Goal: Task Accomplishment & Management: Manage account settings

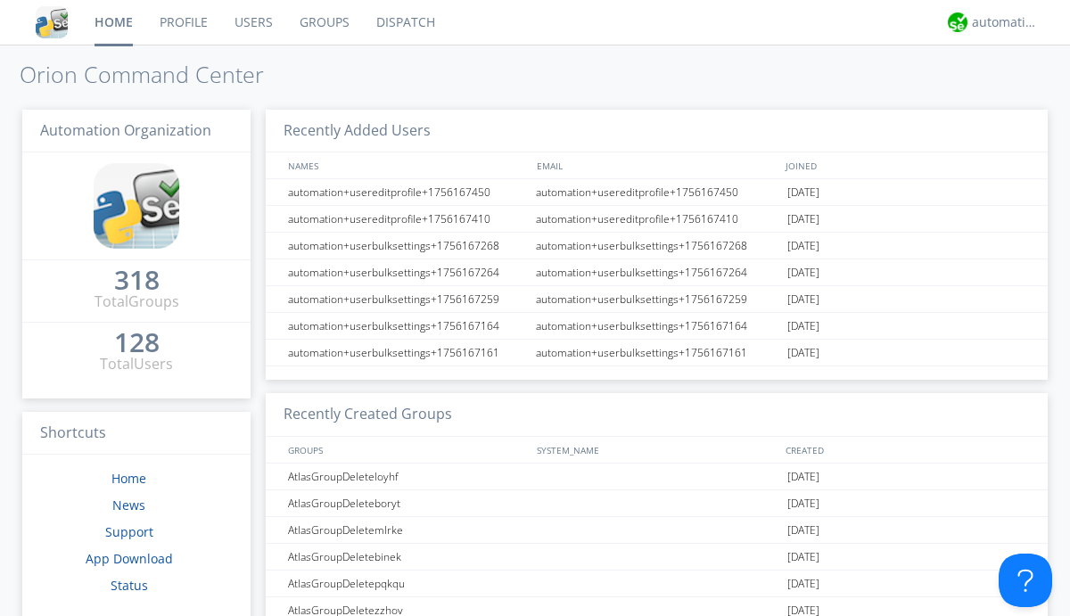
click at [252, 22] on link "Users" at bounding box center [253, 22] width 65 height 45
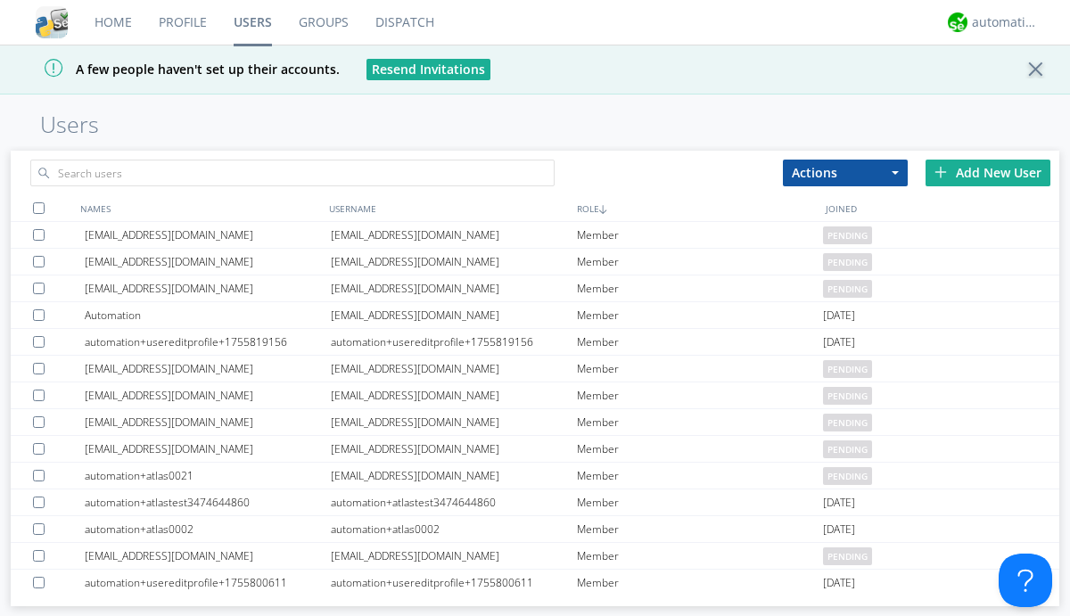
click at [988, 172] on div "Add New User" at bounding box center [987, 173] width 125 height 27
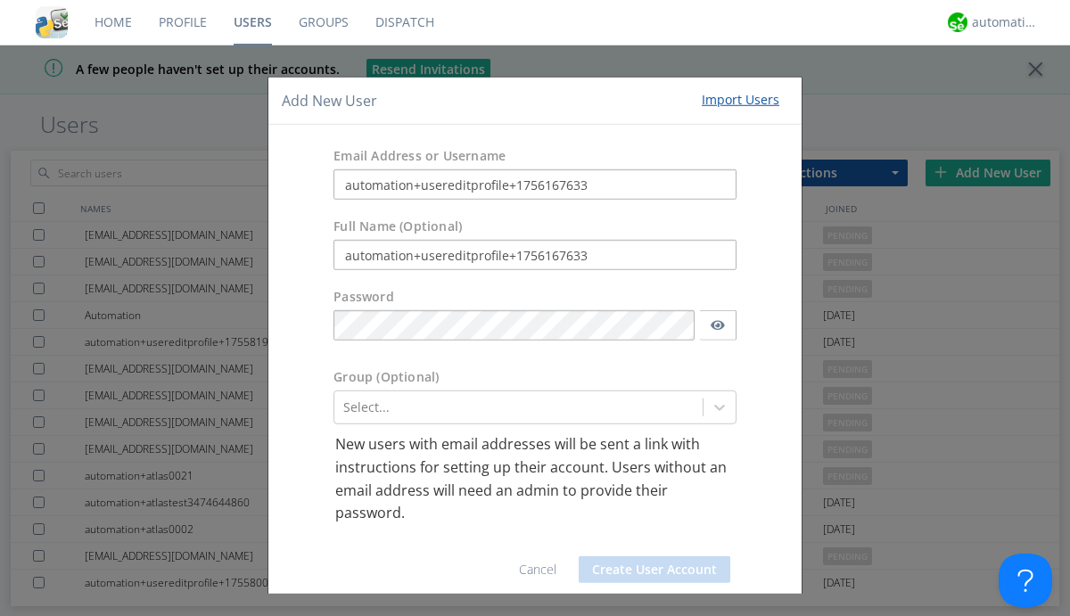
type input "automation+usereditprofile+1756167633"
click at [647, 569] on button "Create User Account" at bounding box center [655, 569] width 152 height 27
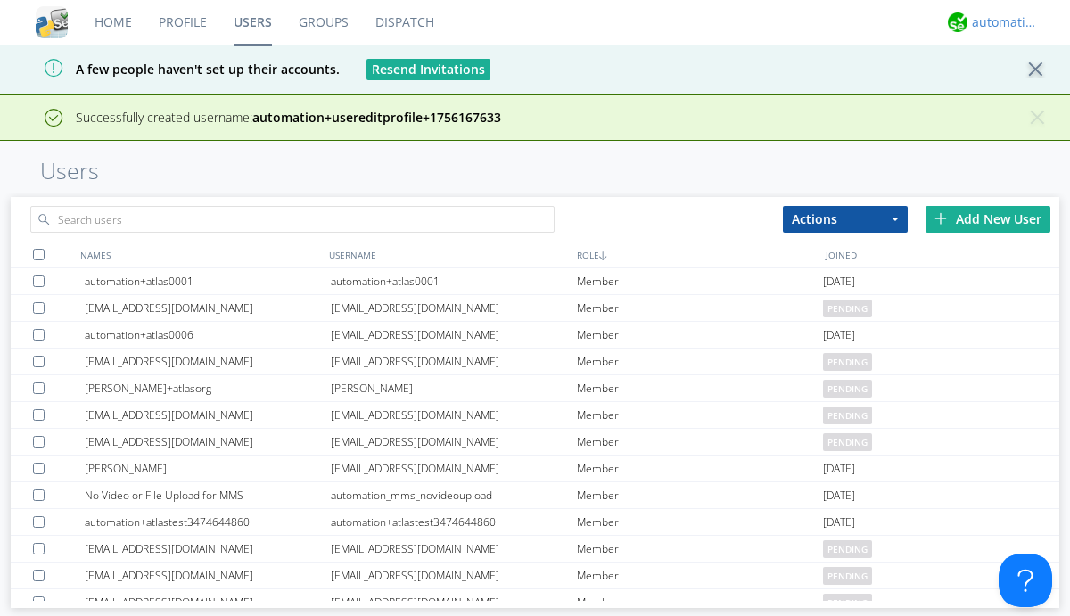
click at [1000, 22] on div "automation+atlas" at bounding box center [1005, 22] width 67 height 18
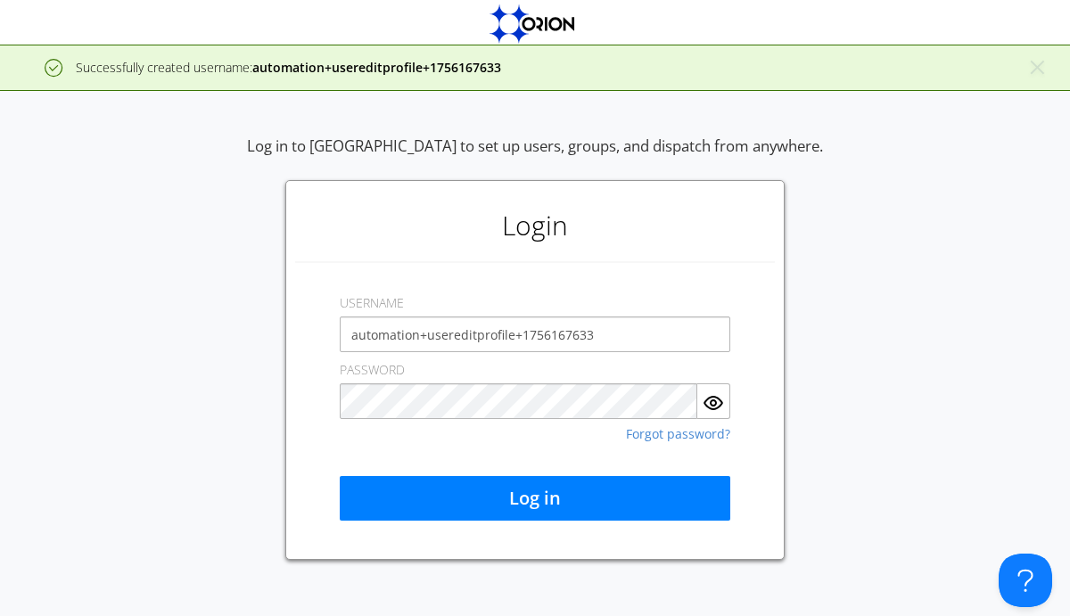
type input "automation+usereditprofile+1756167633"
click at [535, 498] on button "Log in" at bounding box center [535, 498] width 391 height 45
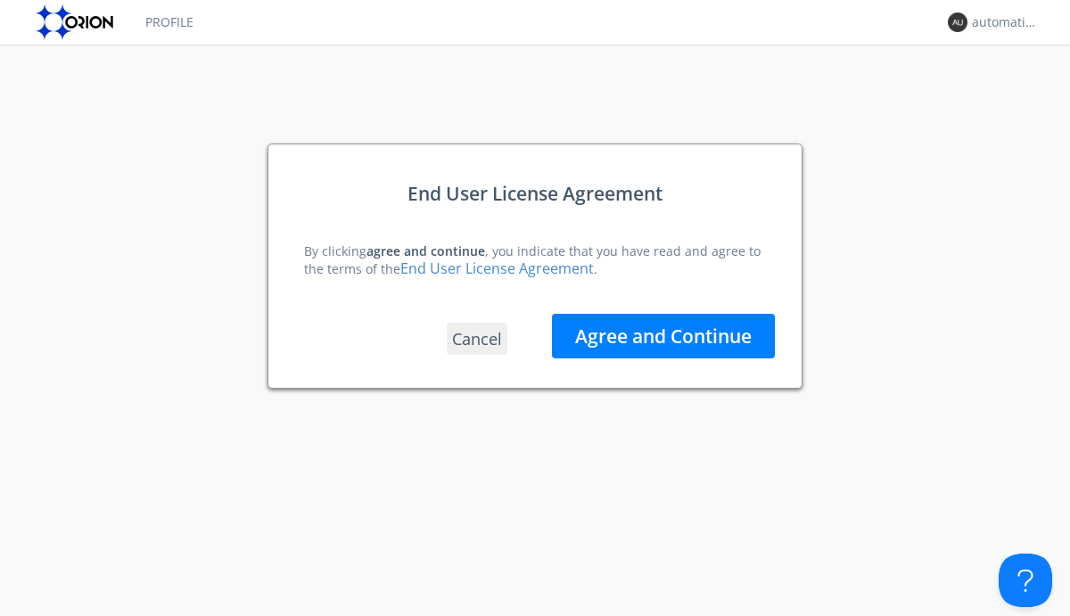
click at [663, 335] on button "Agree and Continue" at bounding box center [663, 336] width 223 height 45
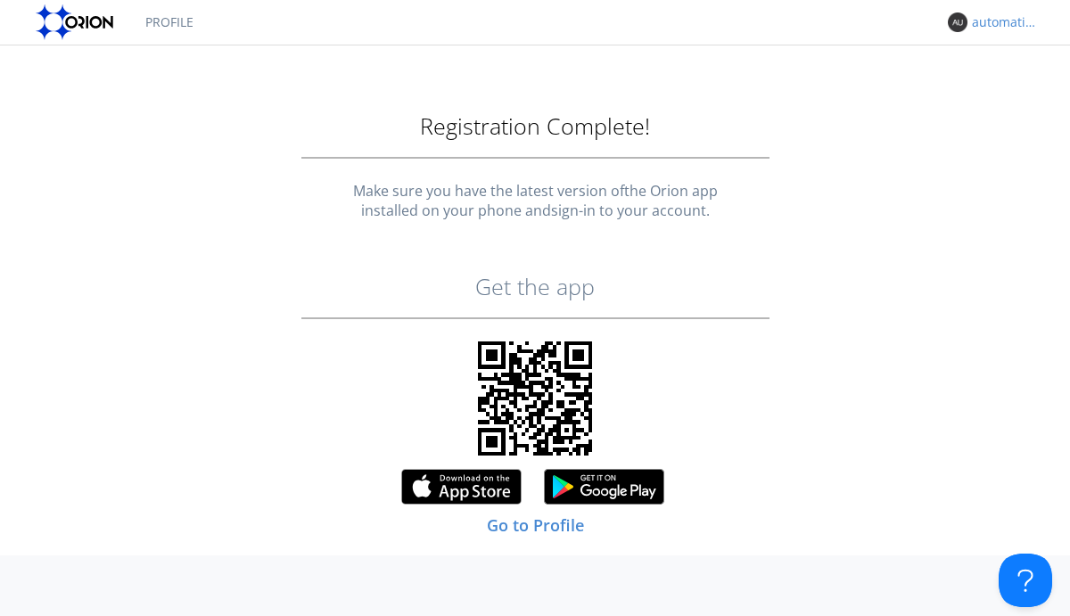
click at [1000, 22] on div "automation+usereditprofile+1756167633" at bounding box center [1005, 22] width 67 height 18
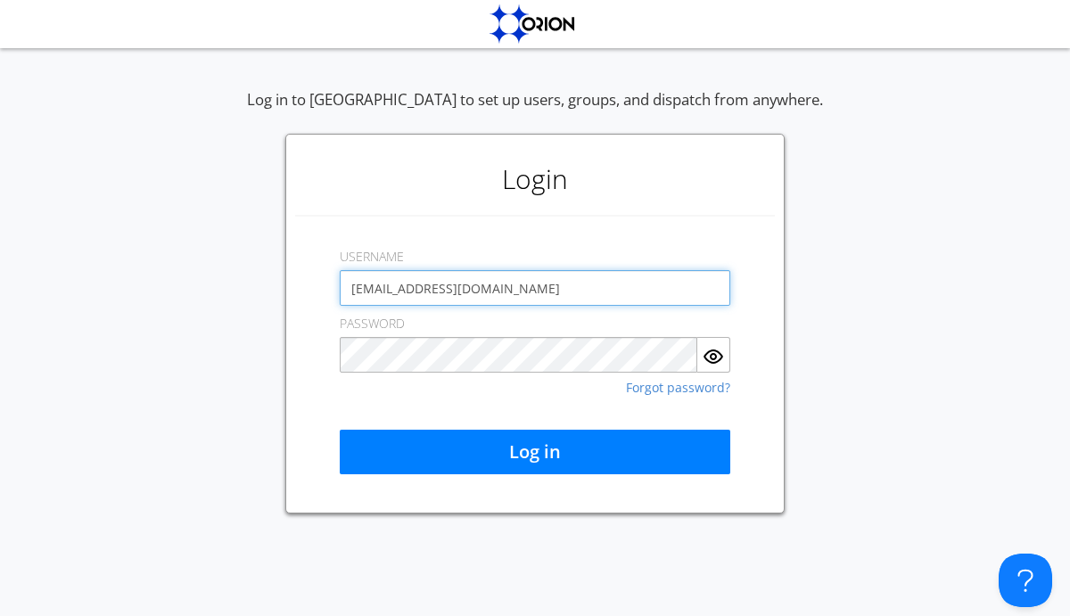
type input "[EMAIL_ADDRESS][DOMAIN_NAME]"
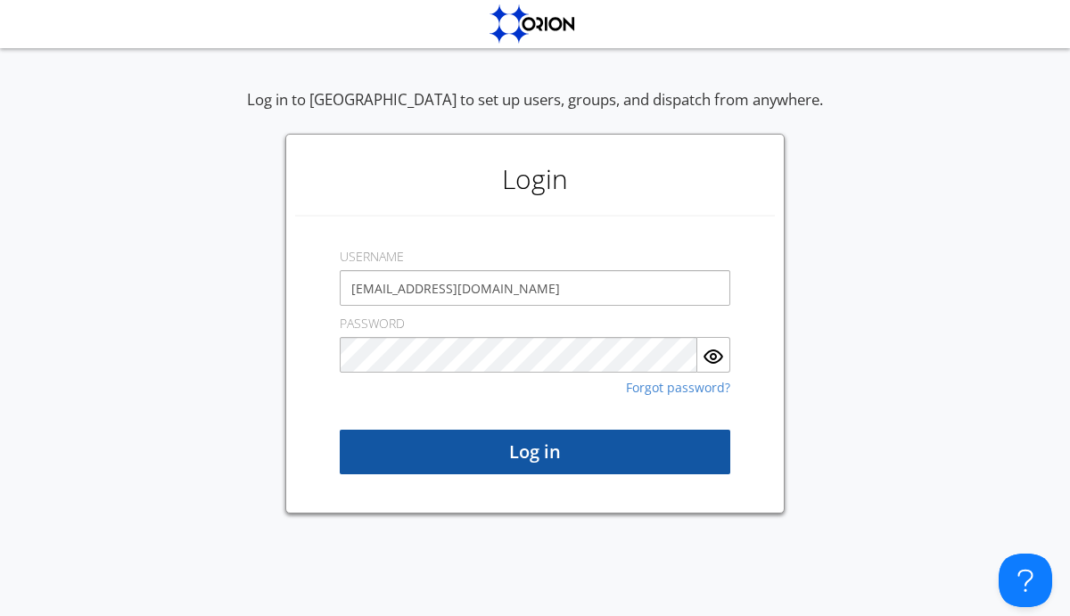
click at [535, 452] on button "Log in" at bounding box center [535, 452] width 391 height 45
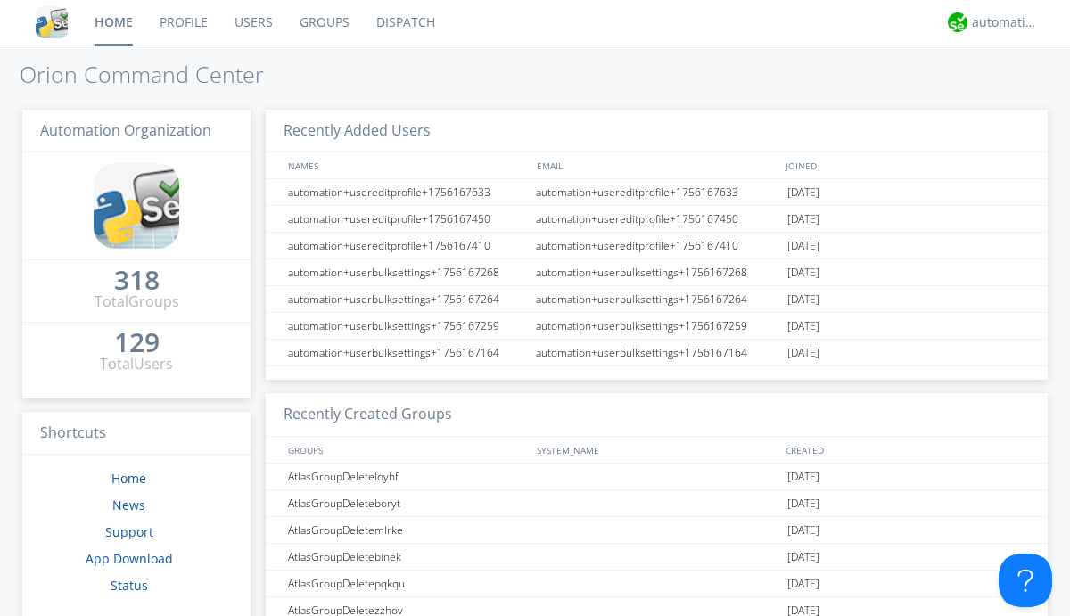
click at [252, 22] on link "Users" at bounding box center [253, 22] width 65 height 45
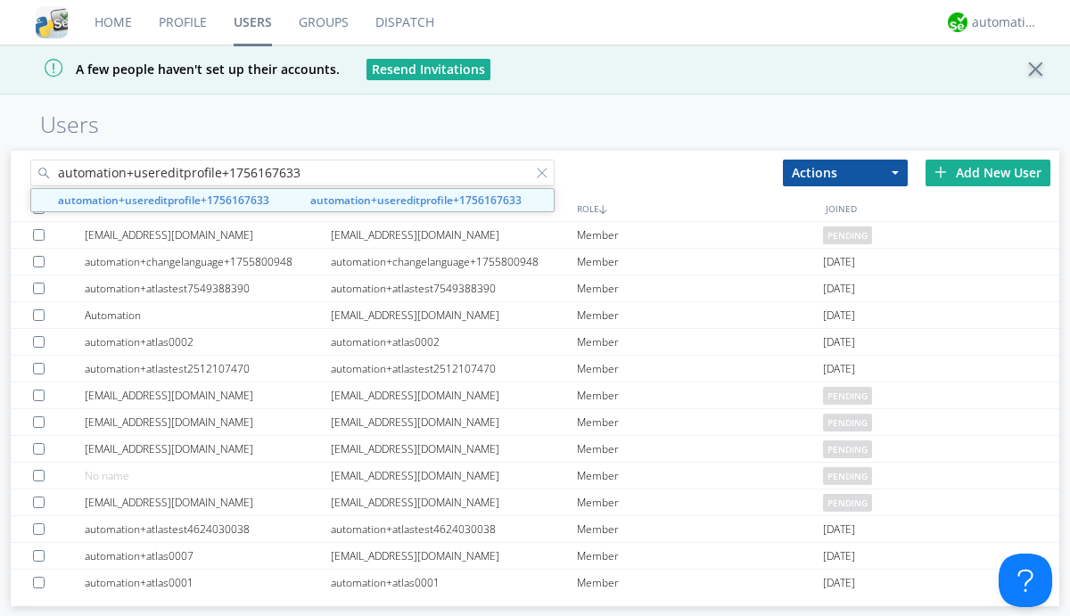
type input "automation+usereditprofile+1756167633"
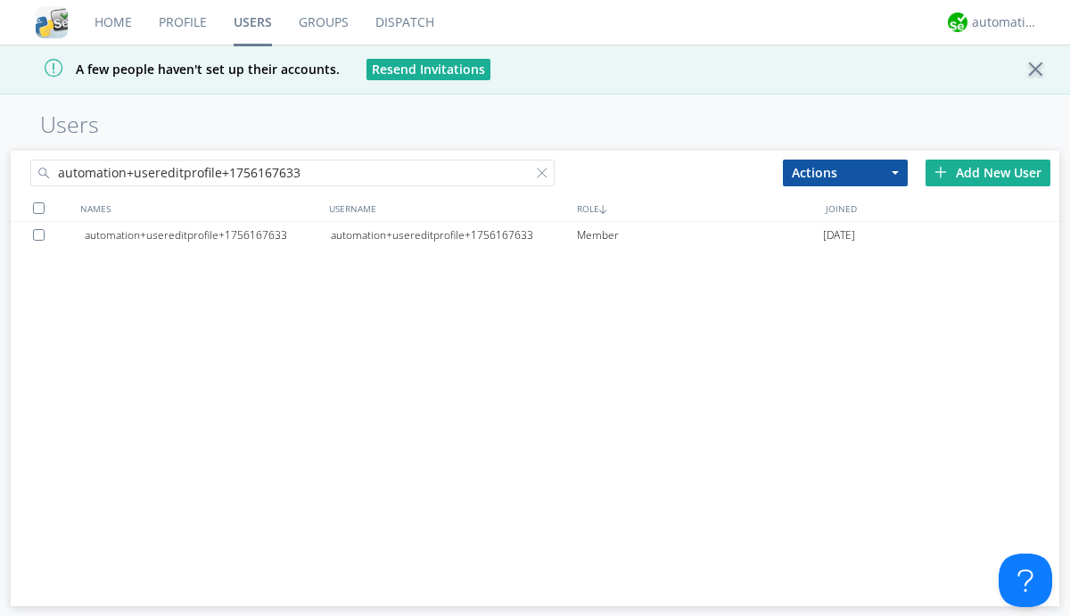
click at [453, 234] on div "automation+usereditprofile+1756167633" at bounding box center [454, 235] width 246 height 27
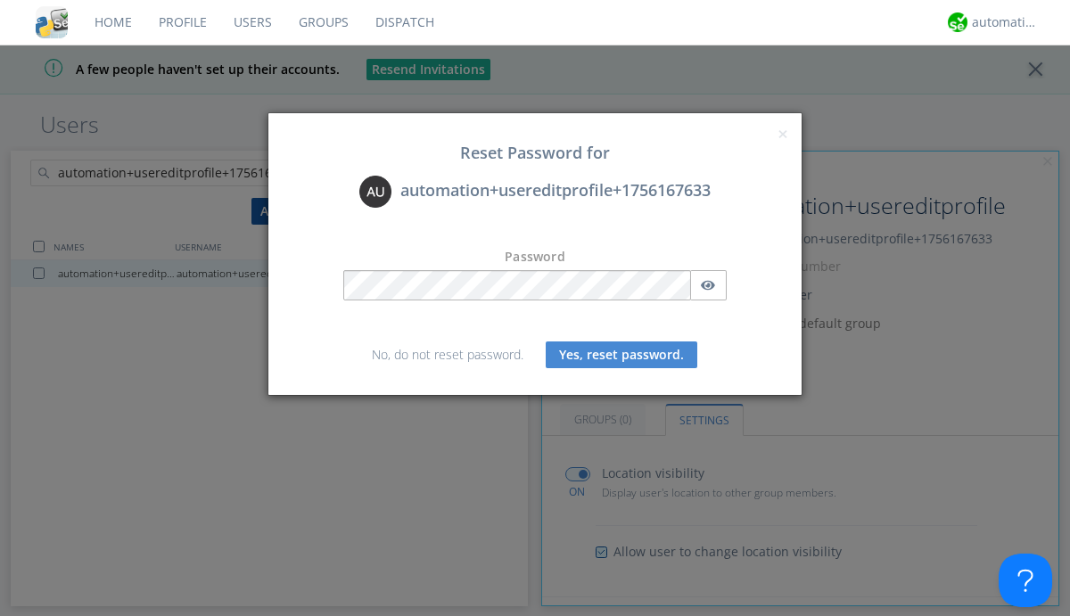
scroll to position [425, 0]
click at [621, 354] on button "Yes, reset password." at bounding box center [622, 354] width 152 height 27
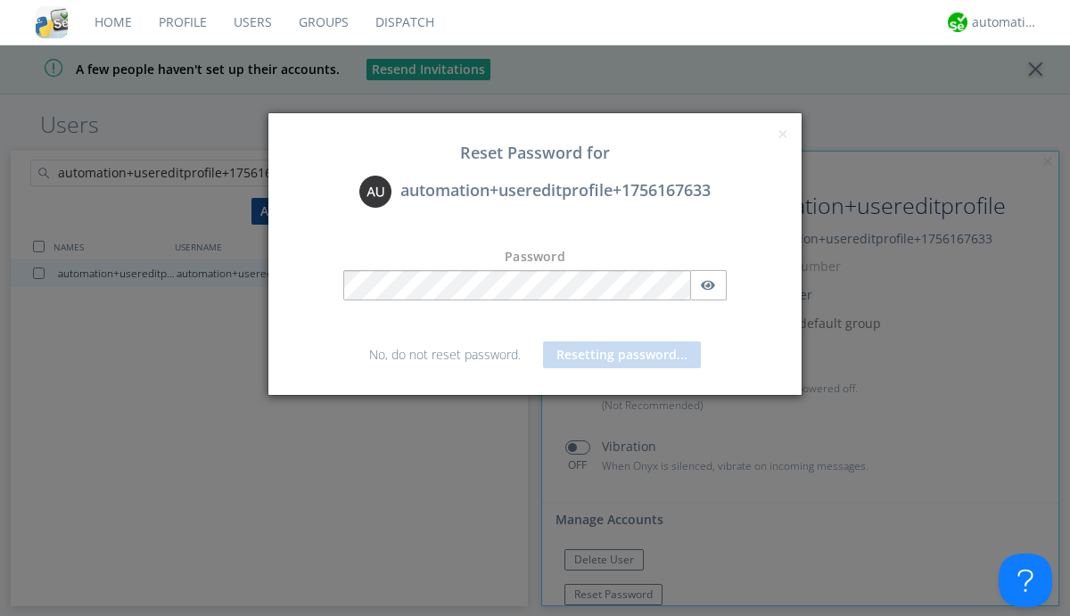
scroll to position [470, 0]
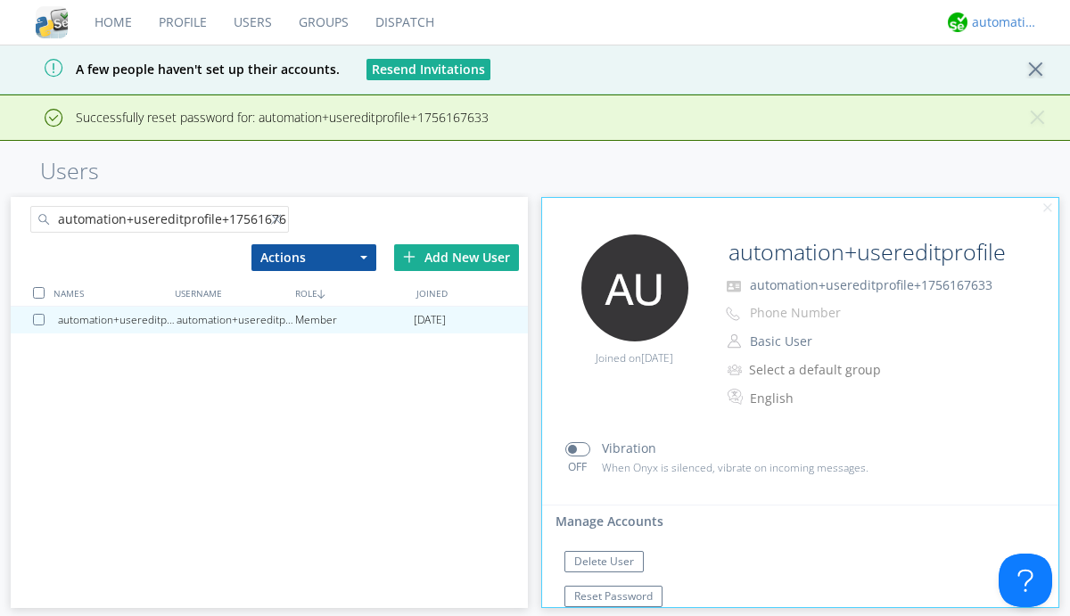
click at [1000, 22] on div "automation+atlas" at bounding box center [1005, 22] width 67 height 18
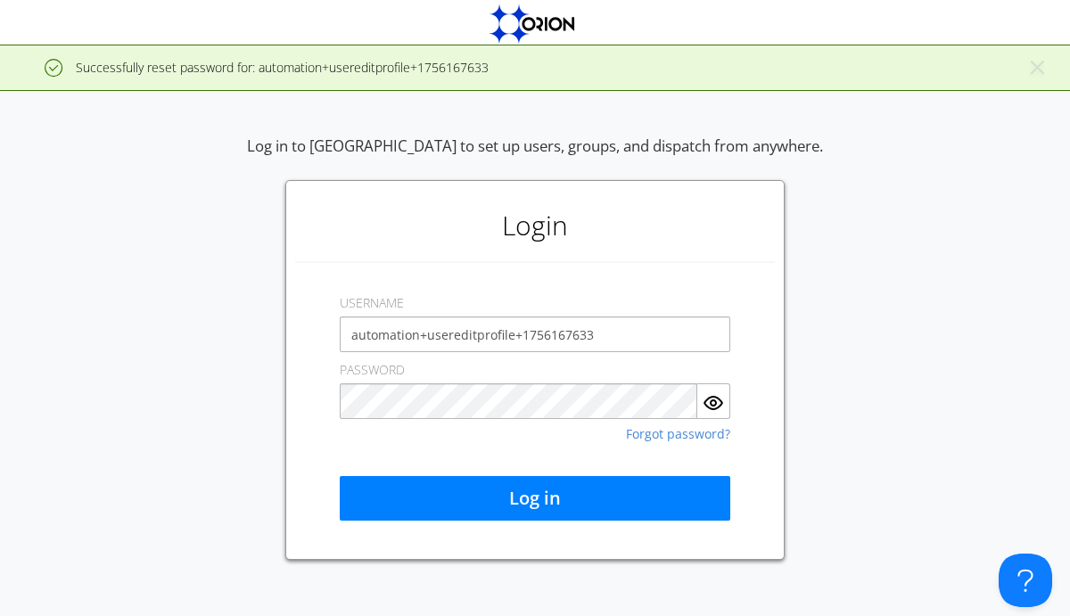
type input "automation+usereditprofile+1756167633"
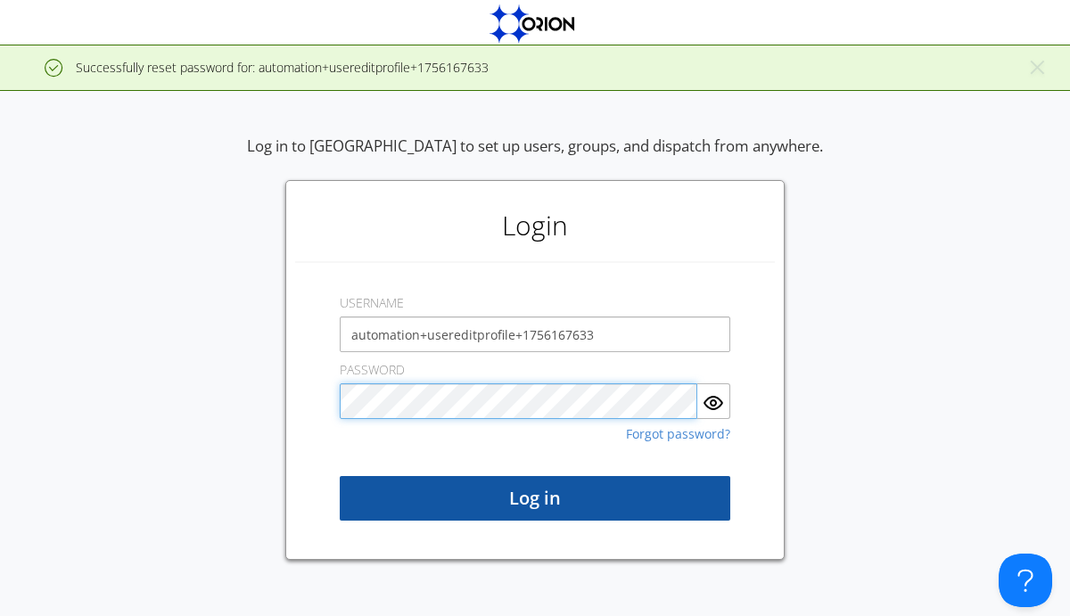
click at [535, 498] on button "Log in" at bounding box center [535, 498] width 391 height 45
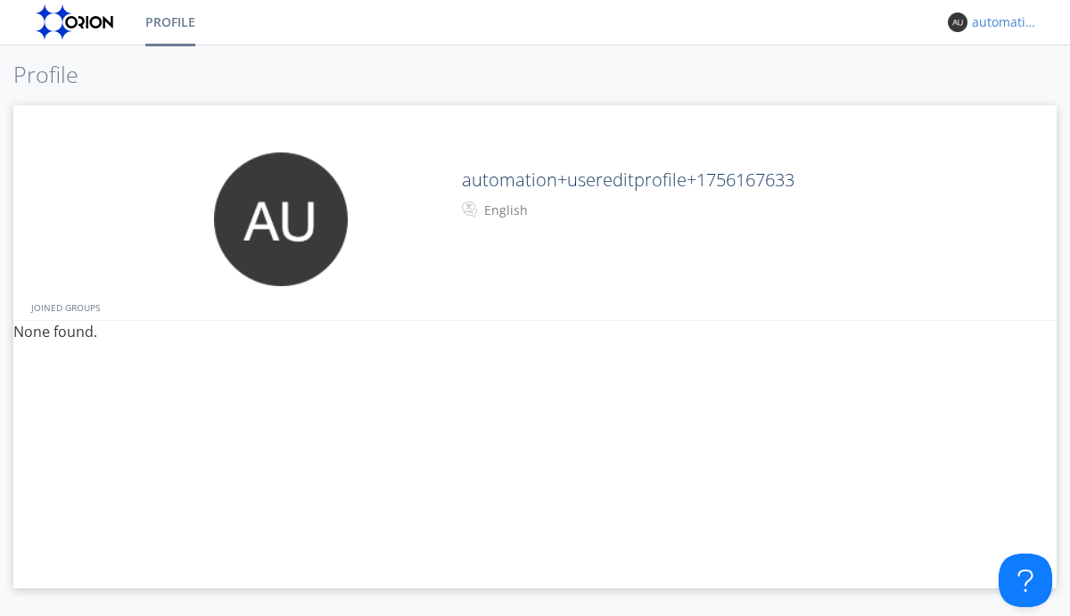
click at [1000, 22] on div "automation+usereditprofile+1756167633" at bounding box center [1005, 22] width 67 height 18
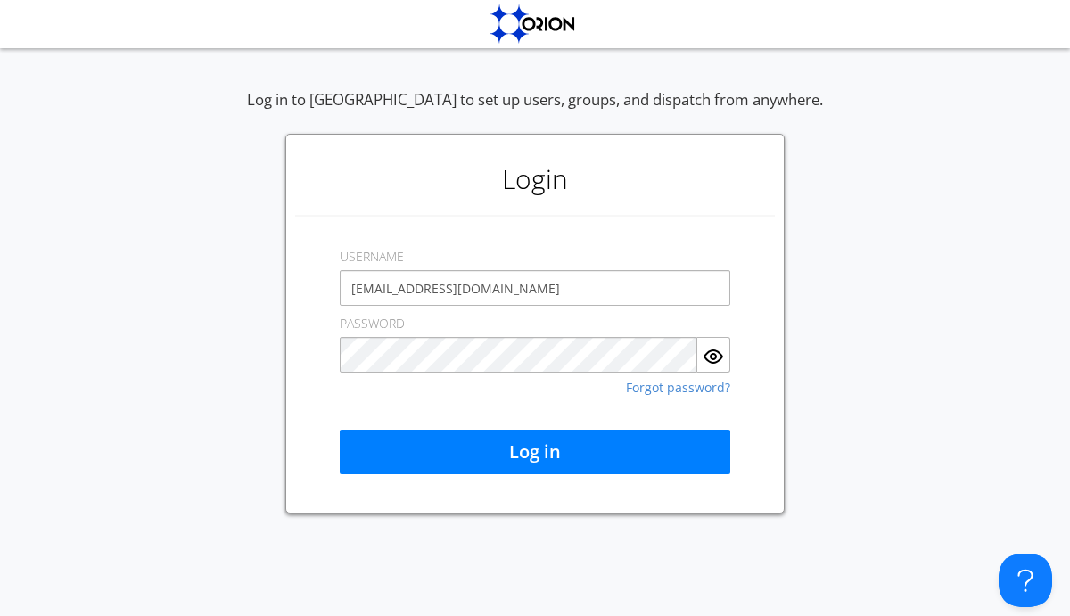
type input "[EMAIL_ADDRESS][DOMAIN_NAME]"
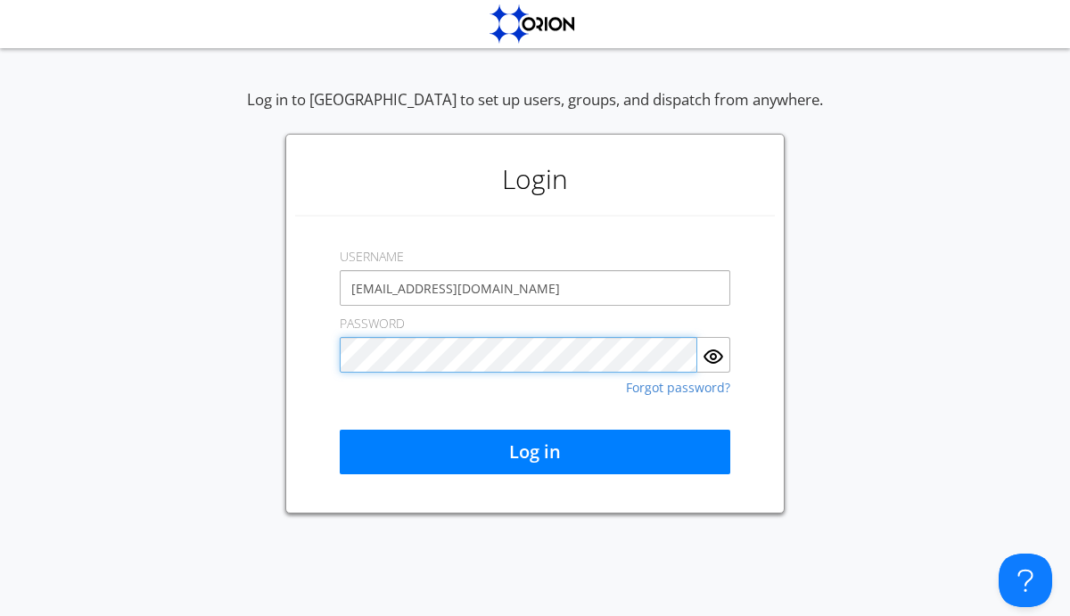
click at [535, 452] on button "Log in" at bounding box center [535, 452] width 391 height 45
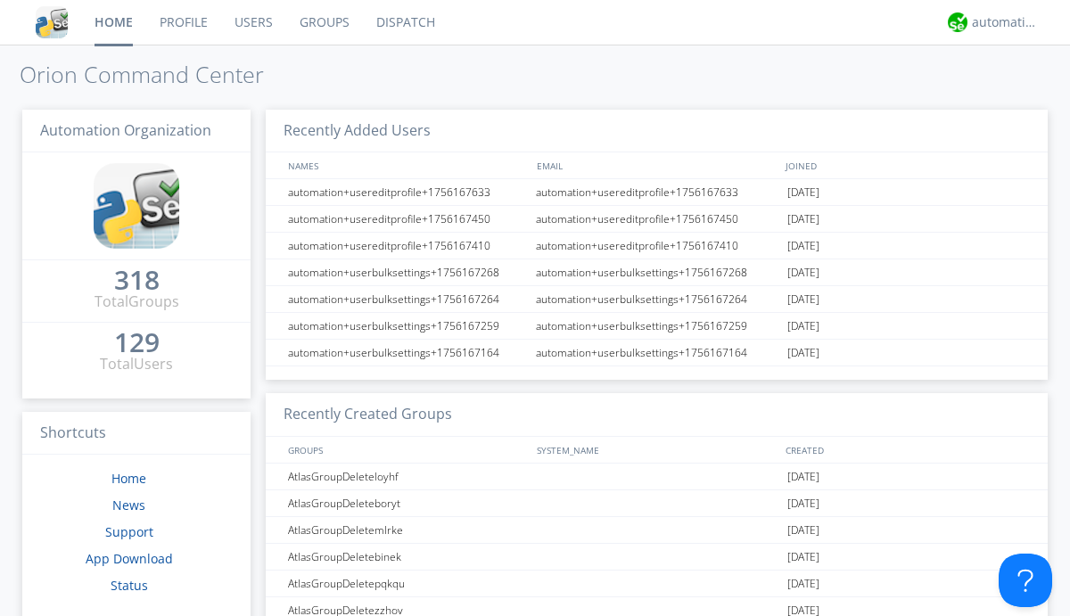
click at [252, 22] on link "Users" at bounding box center [253, 22] width 65 height 45
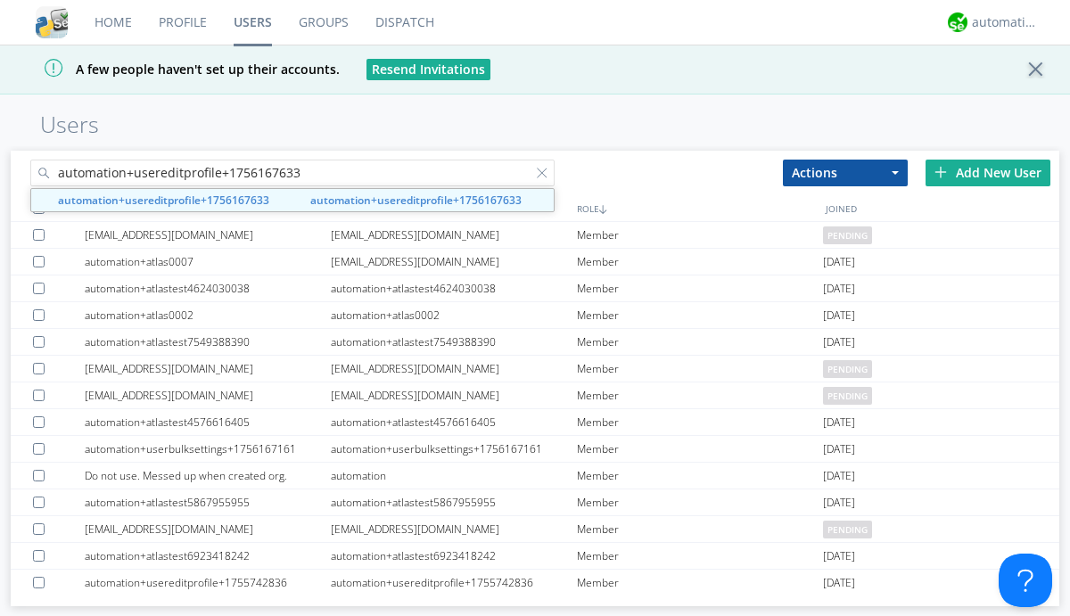
type input "automation+usereditprofile+1756167633"
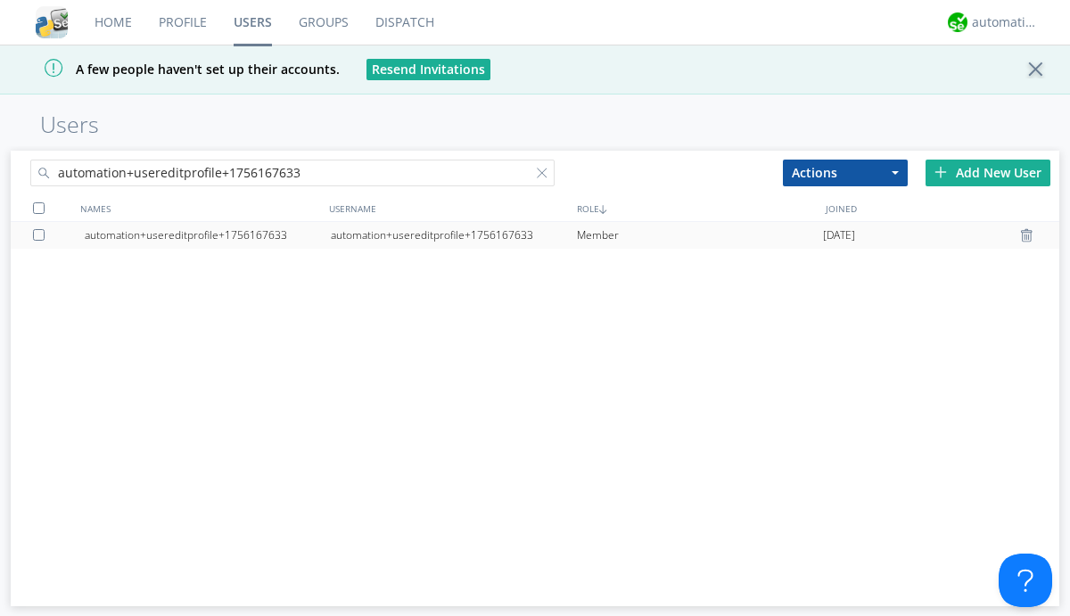
click at [42, 234] on div at bounding box center [42, 235] width 18 height 12
click at [845, 172] on button "Actions" at bounding box center [845, 173] width 125 height 27
click at [0, 0] on link "Delete User" at bounding box center [0, 0] width 0 height 0
